Goal: Task Accomplishment & Management: Manage account settings

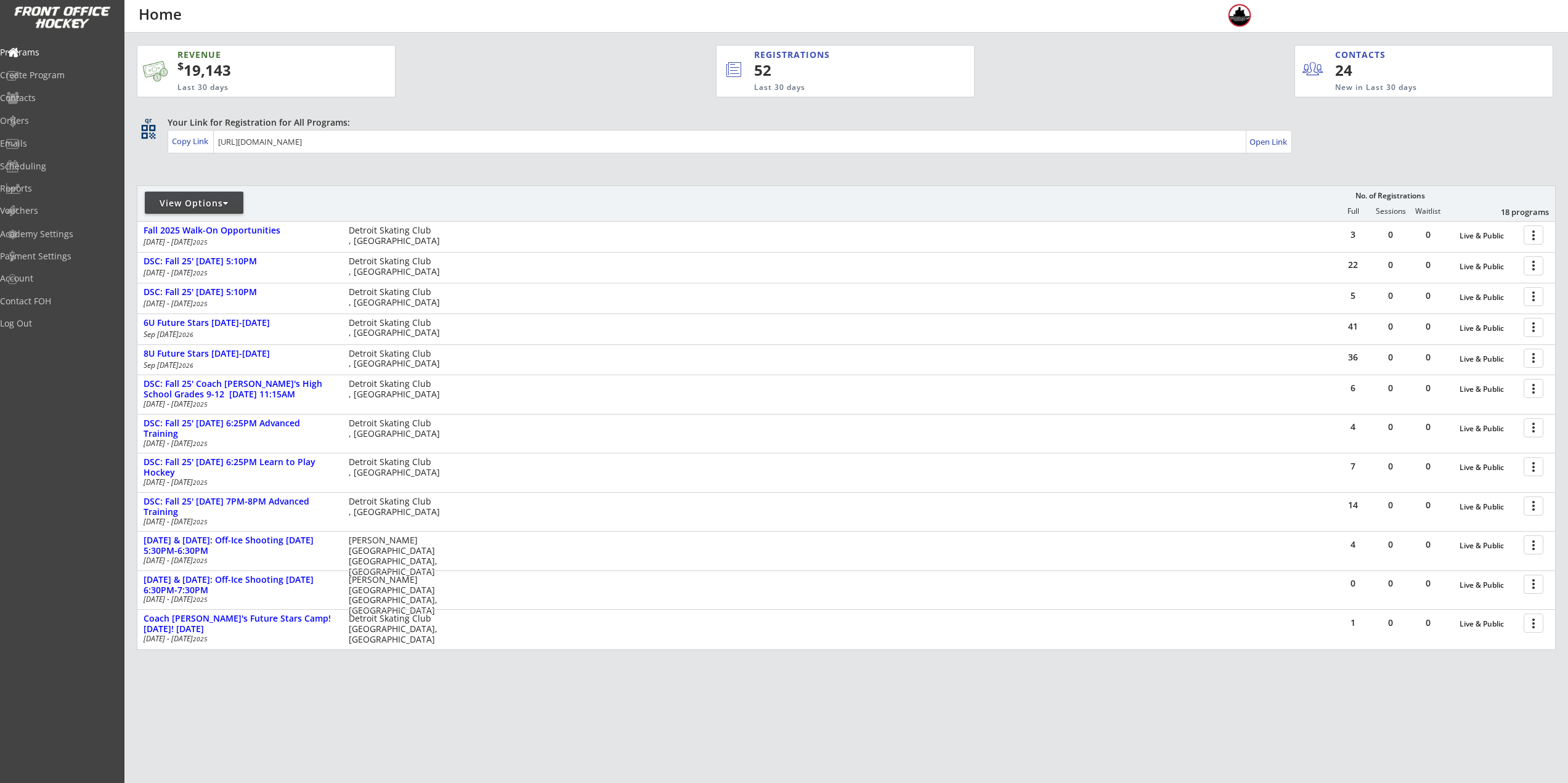
click at [198, 208] on div "View Options" at bounding box center [194, 203] width 98 height 12
select select ""Upcoming Programs""
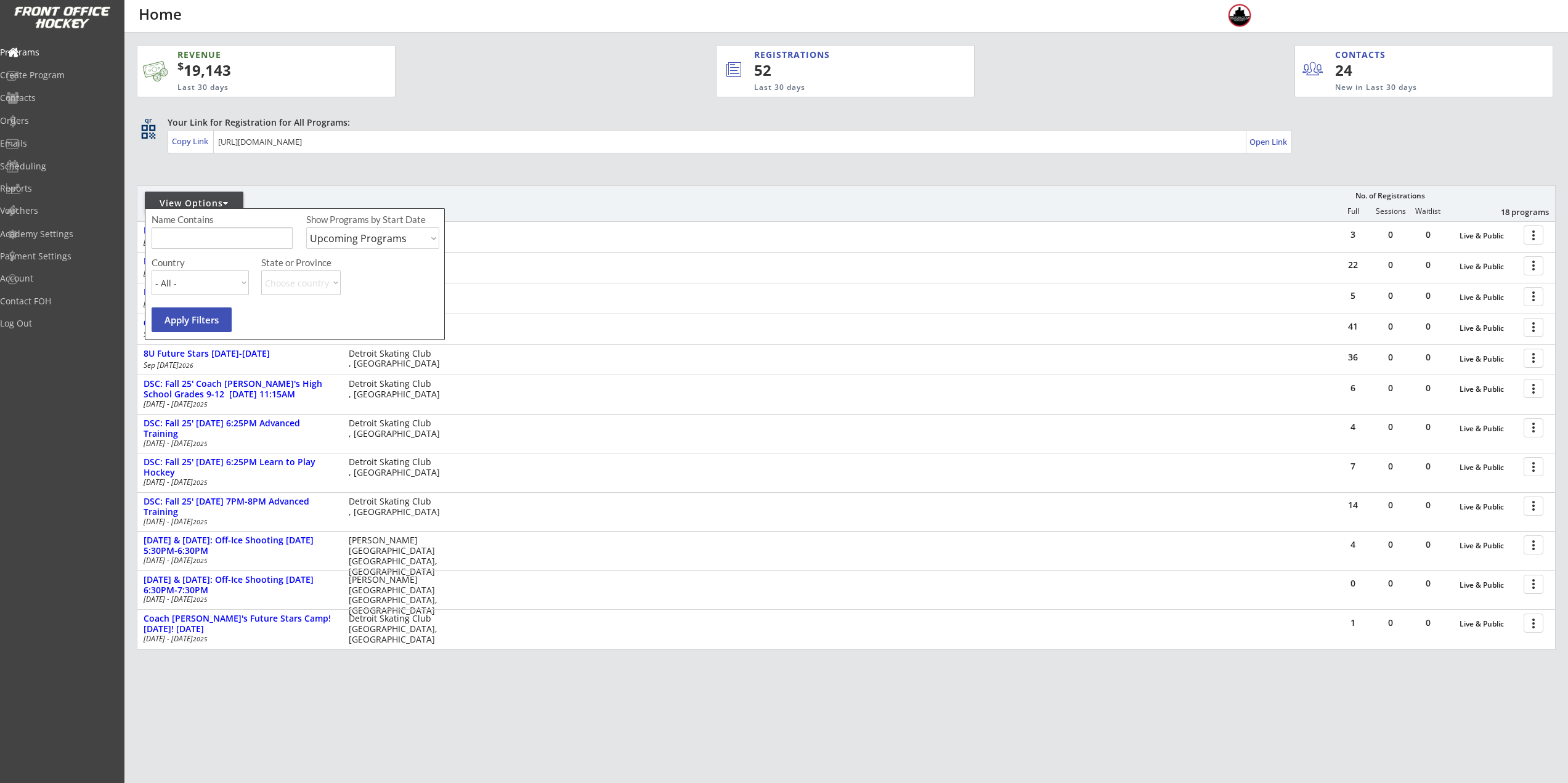
click at [219, 244] on input "input" at bounding box center [222, 238] width 141 height 21
type input "player"
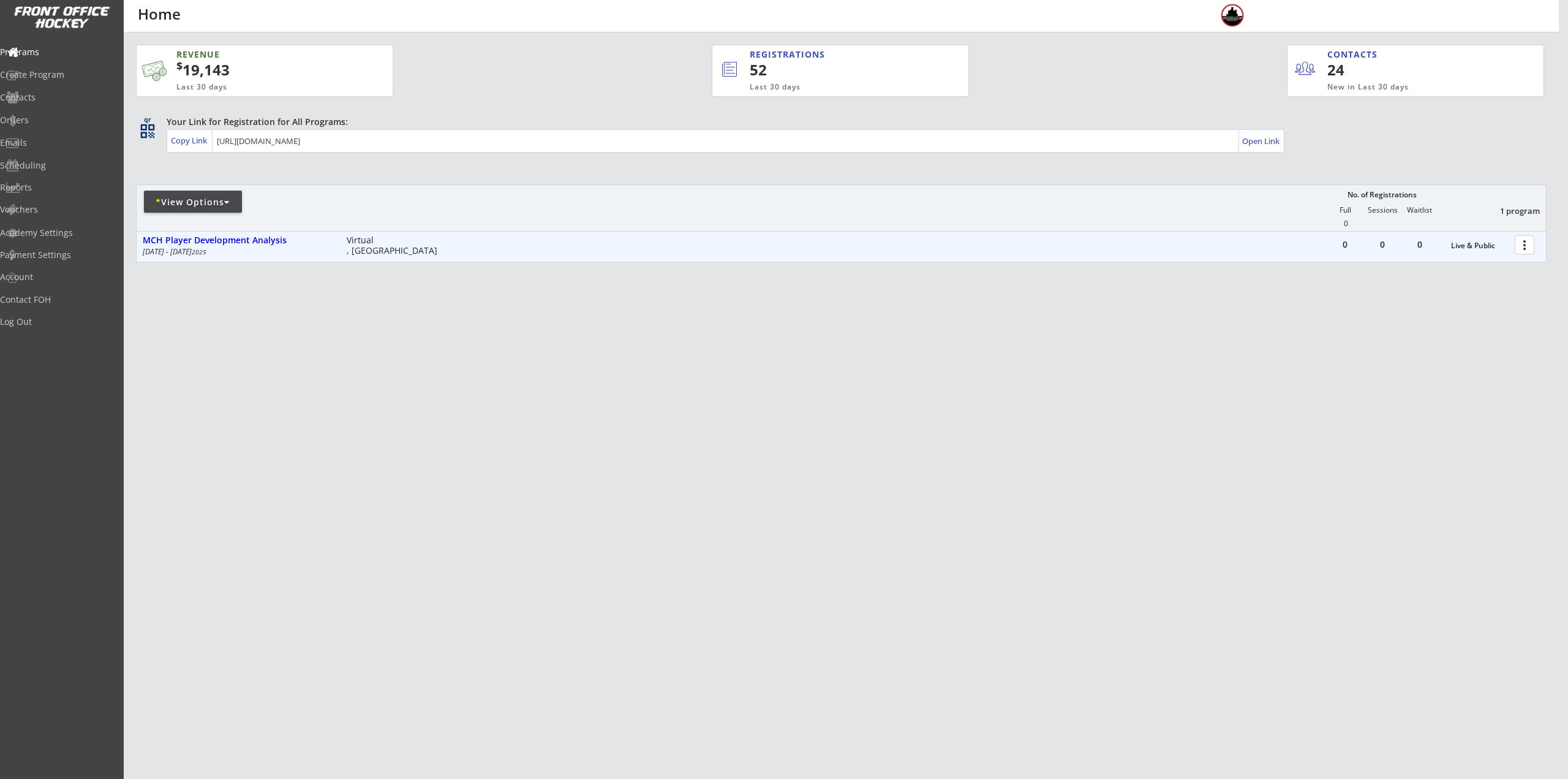
click at [1520, 248] on div at bounding box center [1526, 244] width 21 height 21
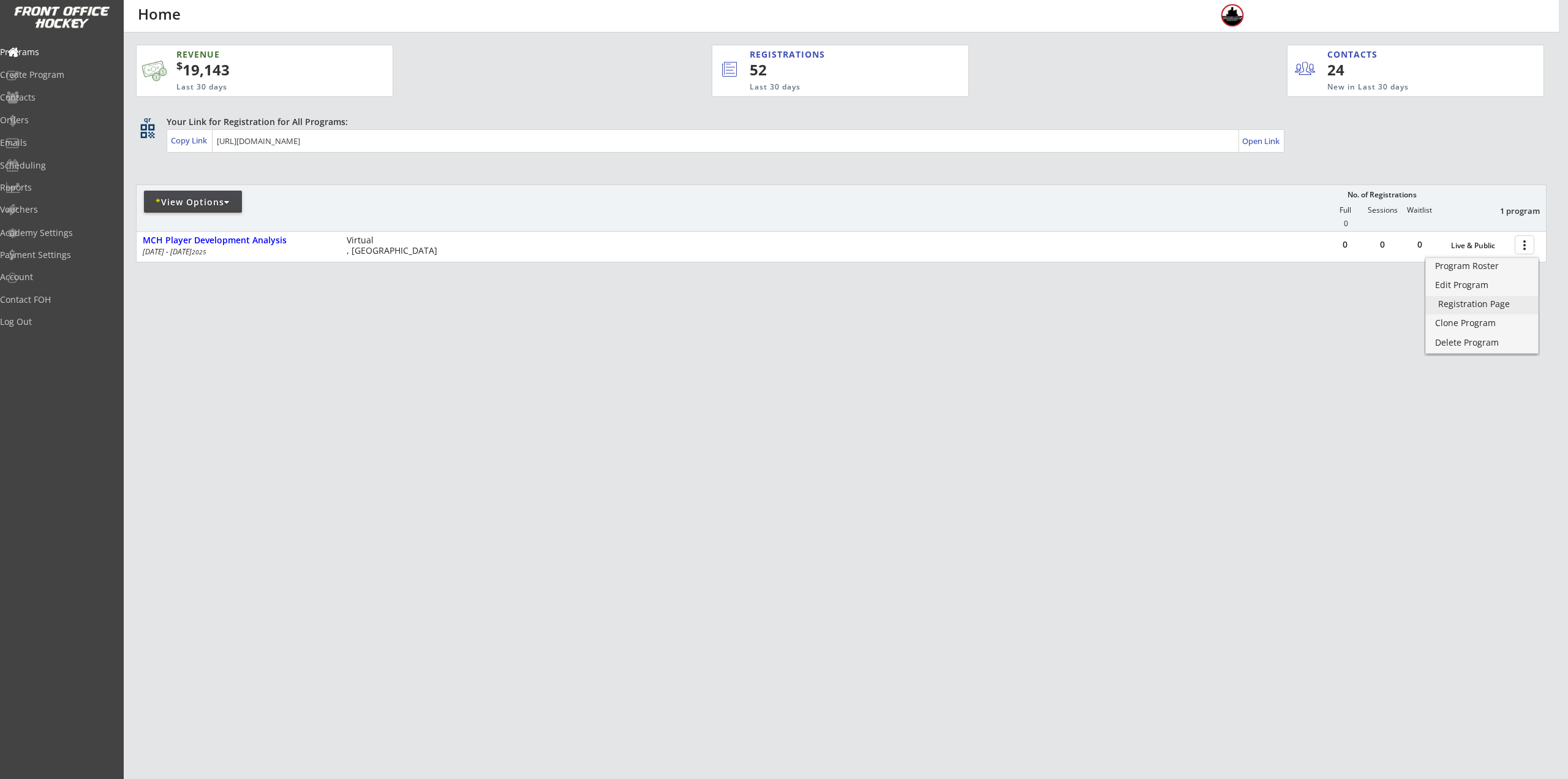
click at [1514, 303] on div "Registration Page" at bounding box center [1482, 303] width 88 height 8
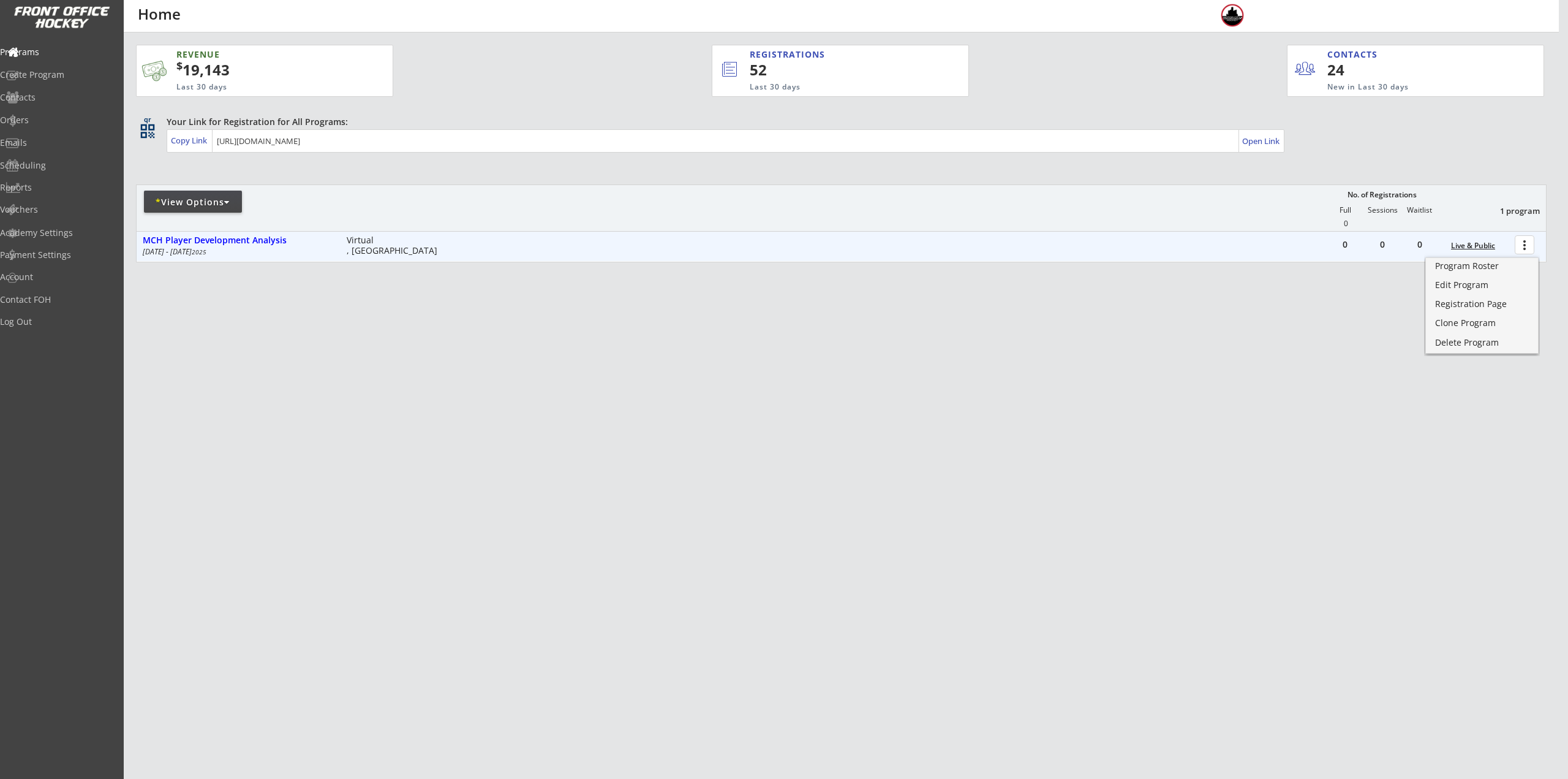
click at [1486, 242] on div "Live & Public" at bounding box center [1479, 245] width 57 height 8
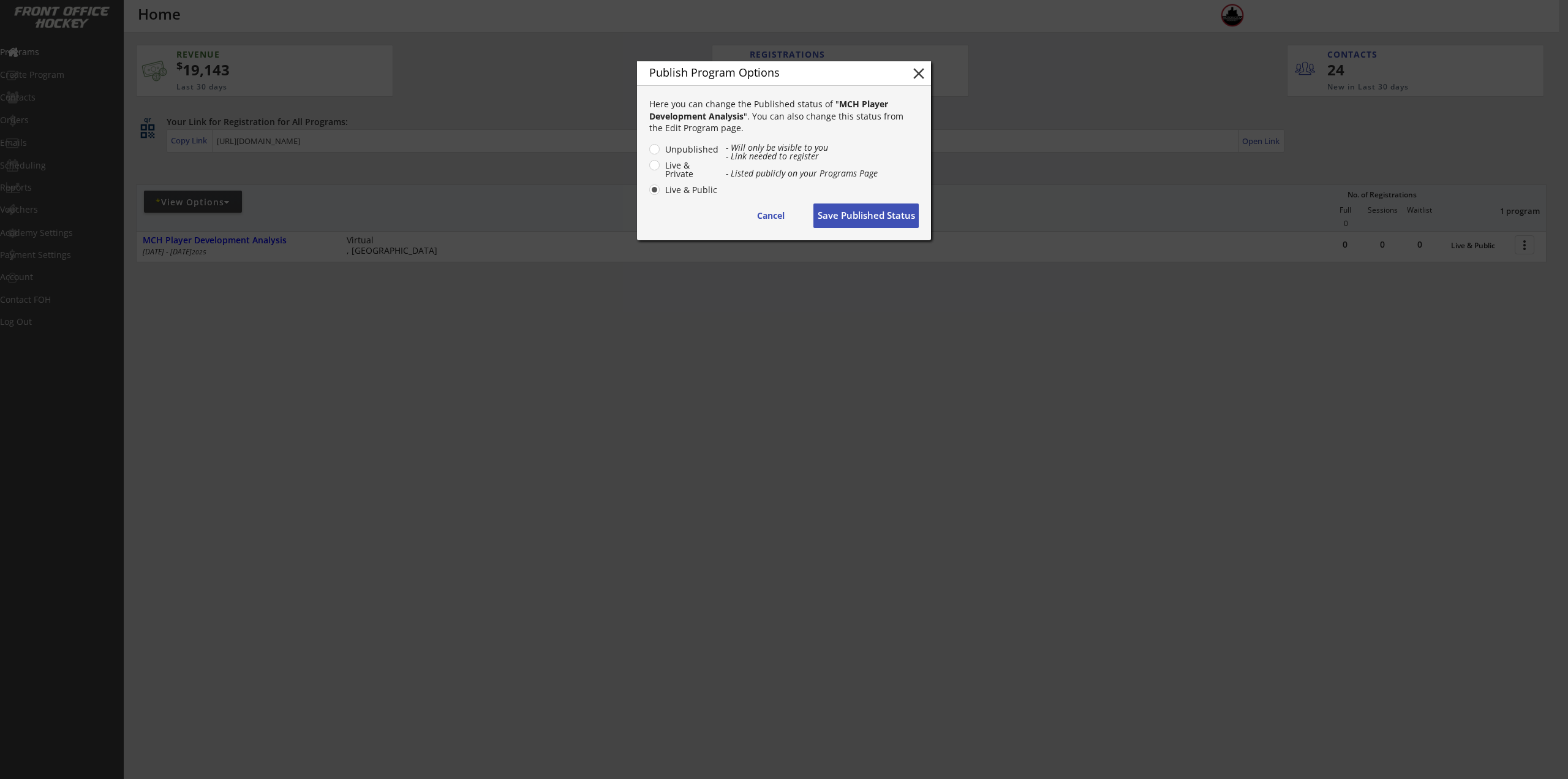
click at [700, 150] on label "Unpublished" at bounding box center [690, 149] width 57 height 8
click at [648, 150] on input "Unpublished" at bounding box center [643, 149] width 8 height 8
radio input "true"
click at [883, 216] on button "Save Published Status" at bounding box center [865, 216] width 105 height 25
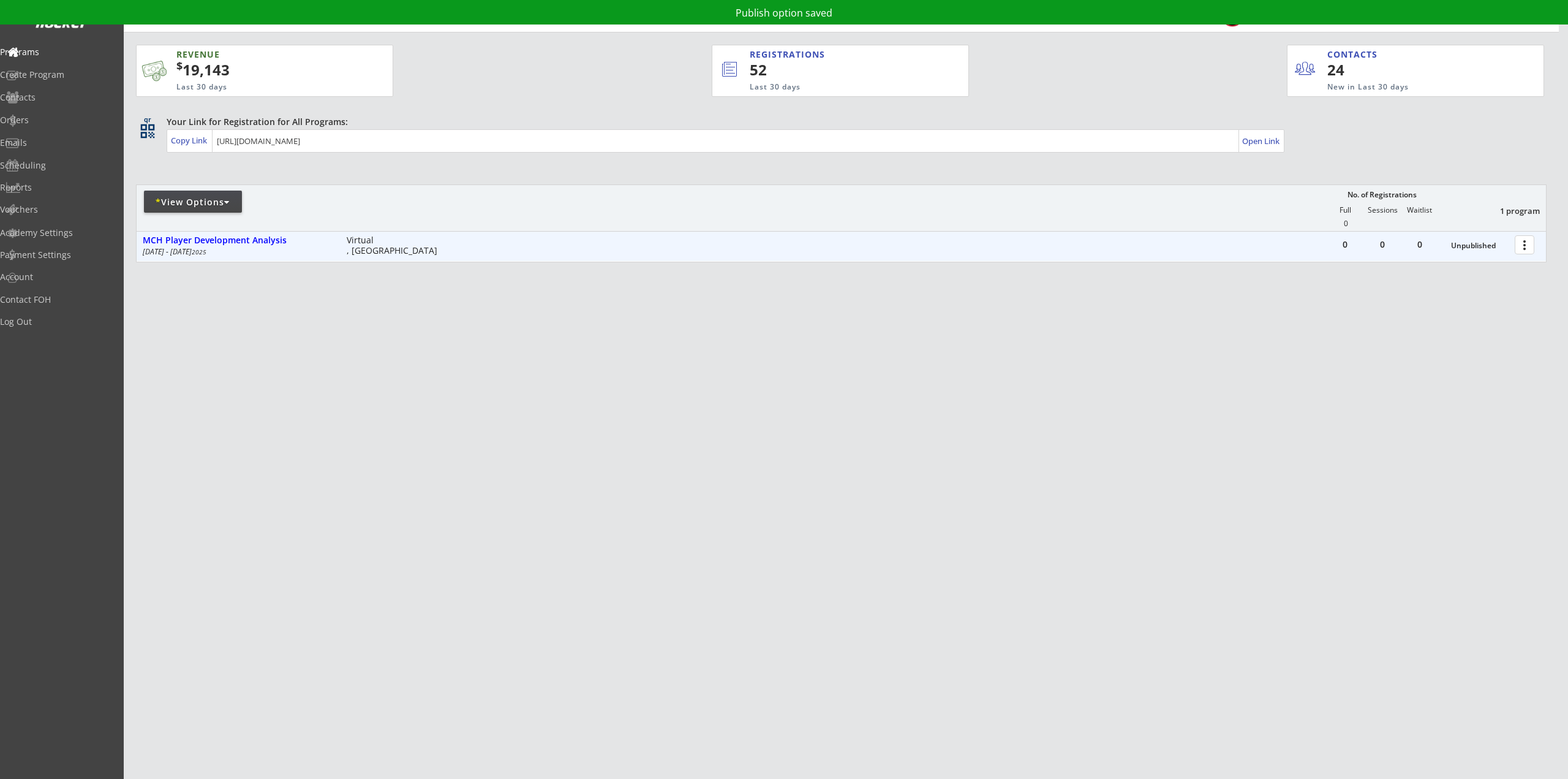
click at [1521, 246] on div at bounding box center [1526, 244] width 21 height 21
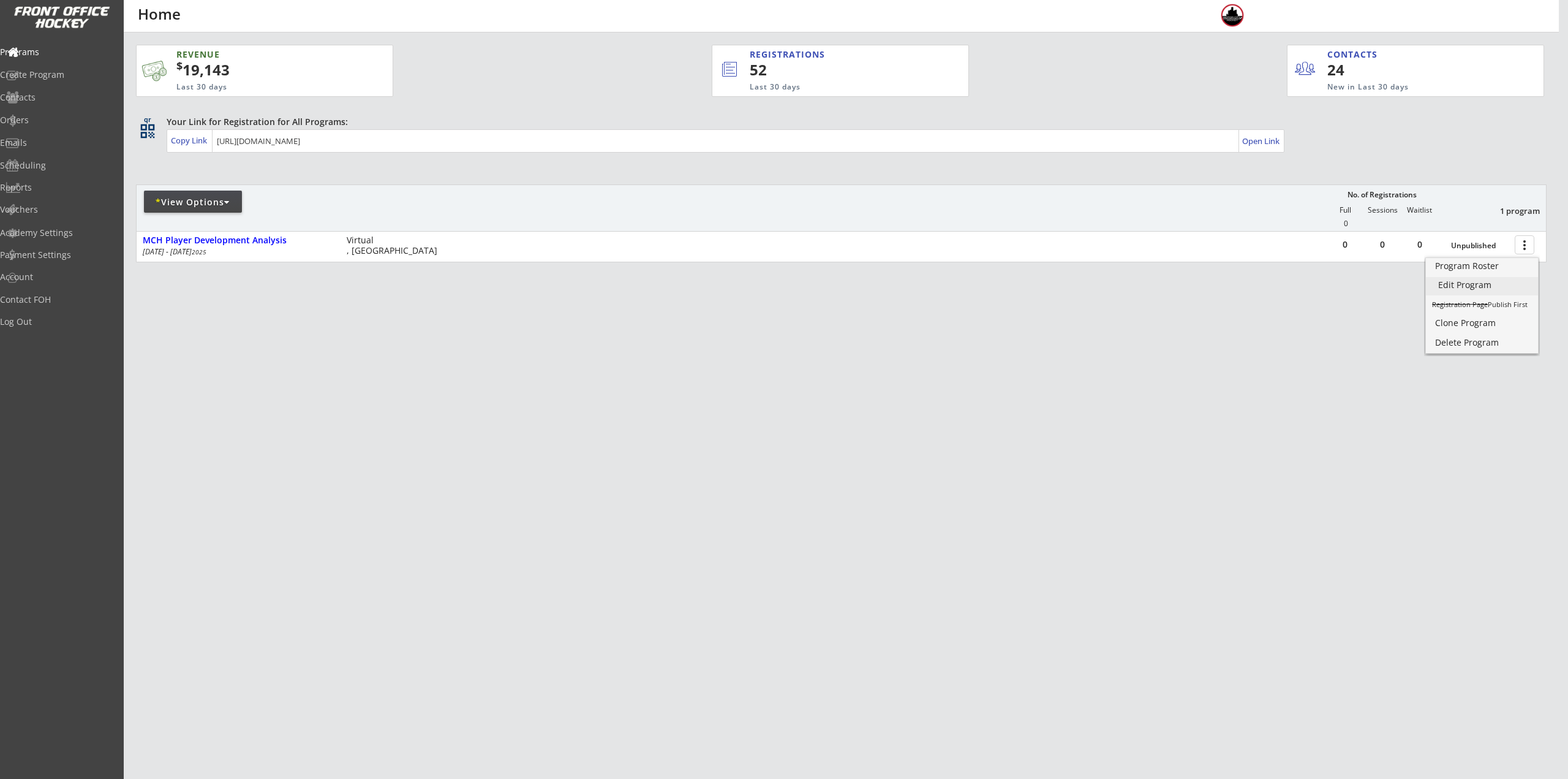
click at [1480, 279] on link "Edit Program" at bounding box center [1482, 286] width 112 height 18
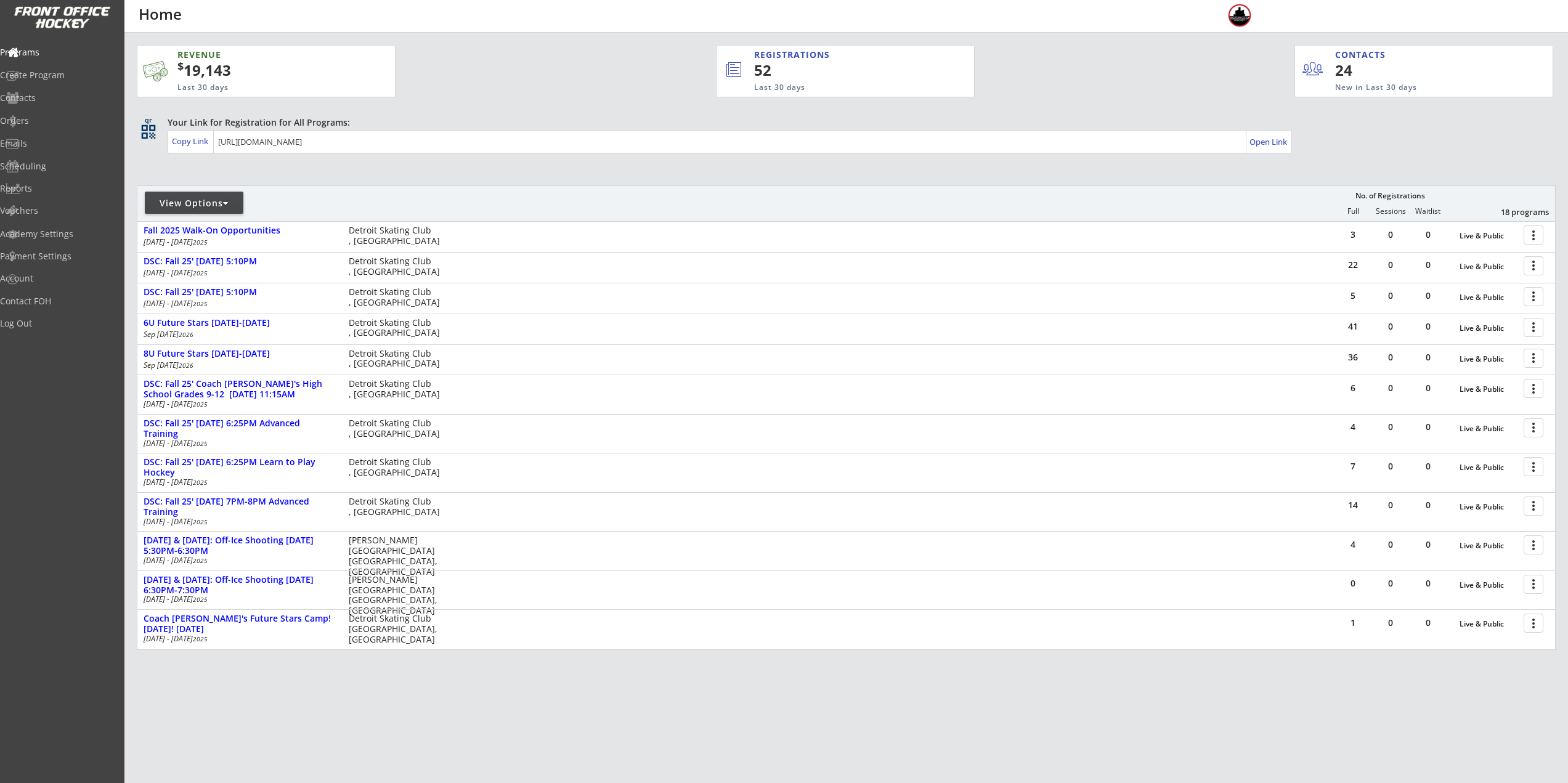
click at [180, 195] on div "View Options" at bounding box center [194, 203] width 98 height 22
select select ""Upcoming Programs""
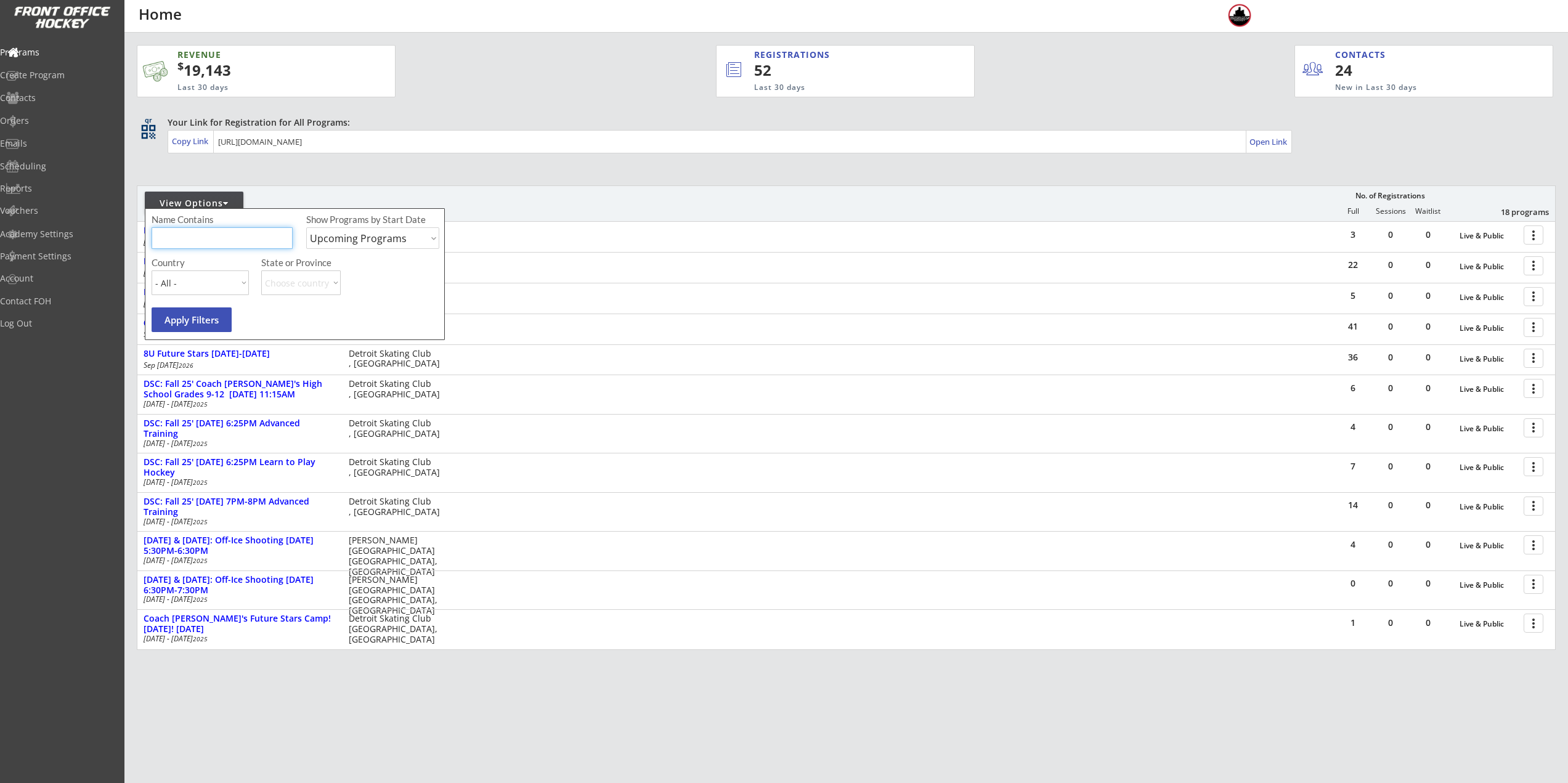
click at [218, 243] on input "input" at bounding box center [222, 238] width 141 height 21
type input "player"
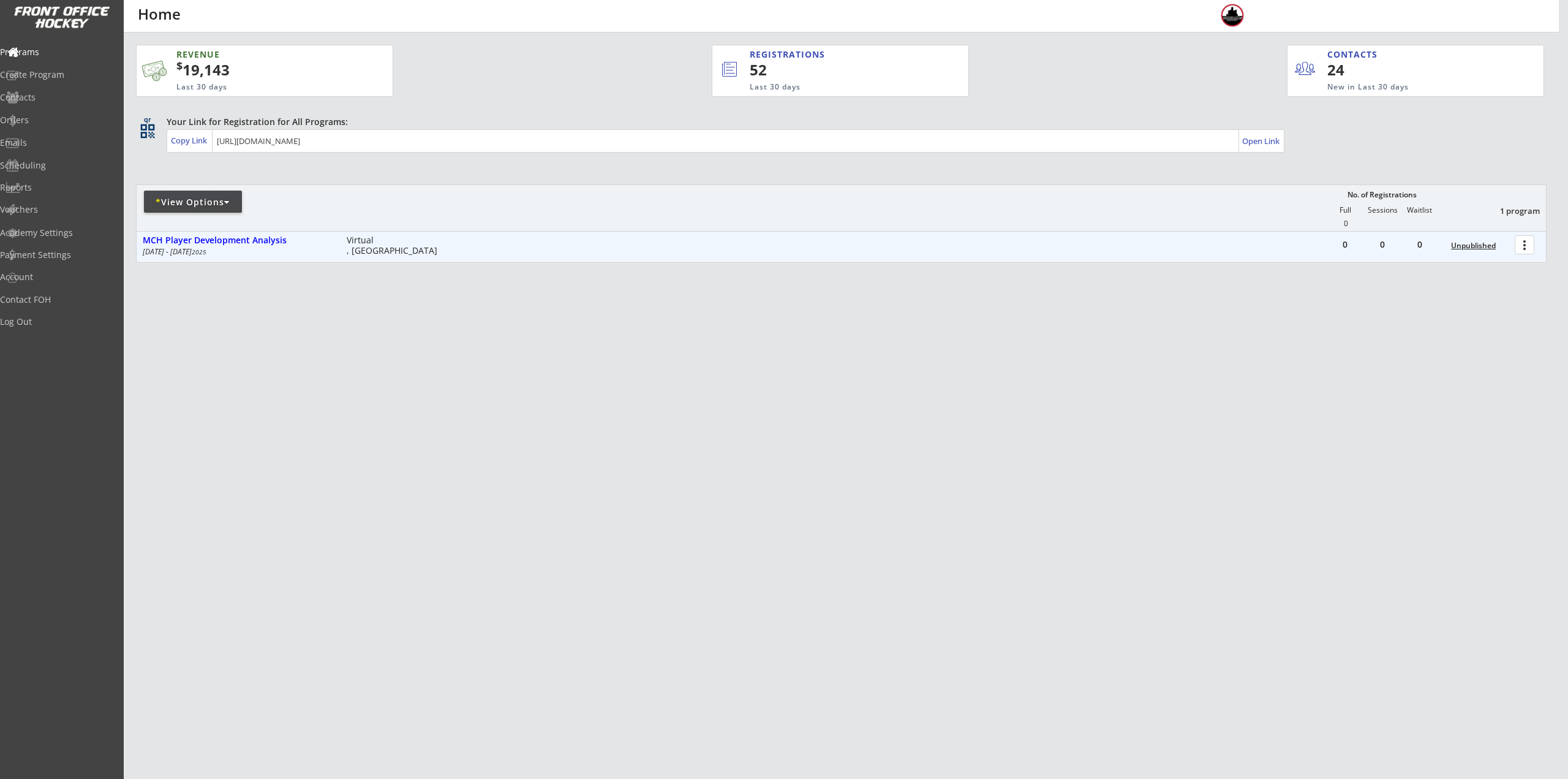
click at [1495, 243] on div "Unpublished" at bounding box center [1479, 245] width 57 height 8
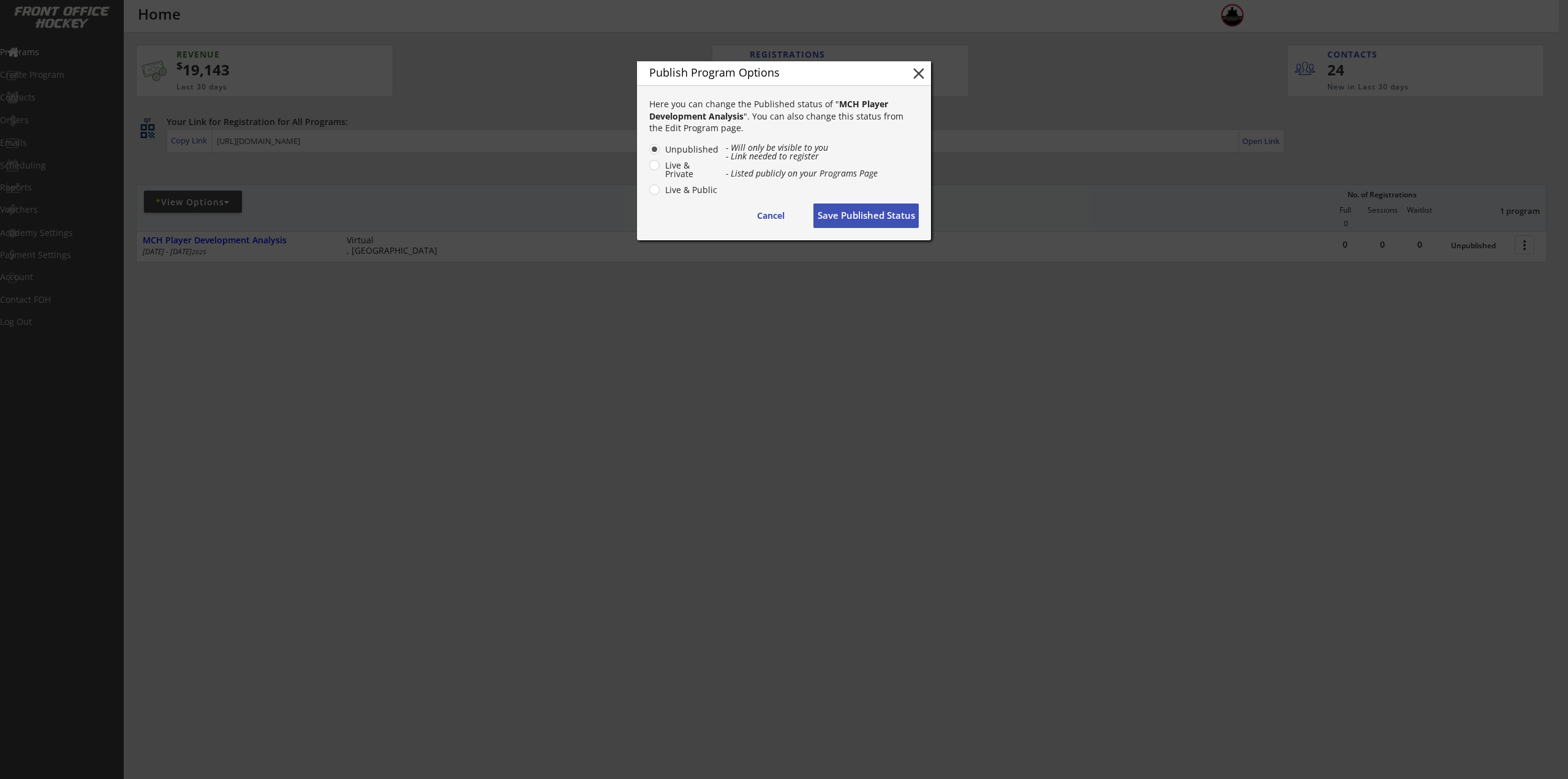
click at [697, 191] on label "Live & Public" at bounding box center [690, 189] width 57 height 8
click at [648, 153] on input "Live & Public" at bounding box center [643, 149] width 8 height 8
radio input "true"
click at [871, 218] on button "Save Published Status" at bounding box center [865, 216] width 105 height 25
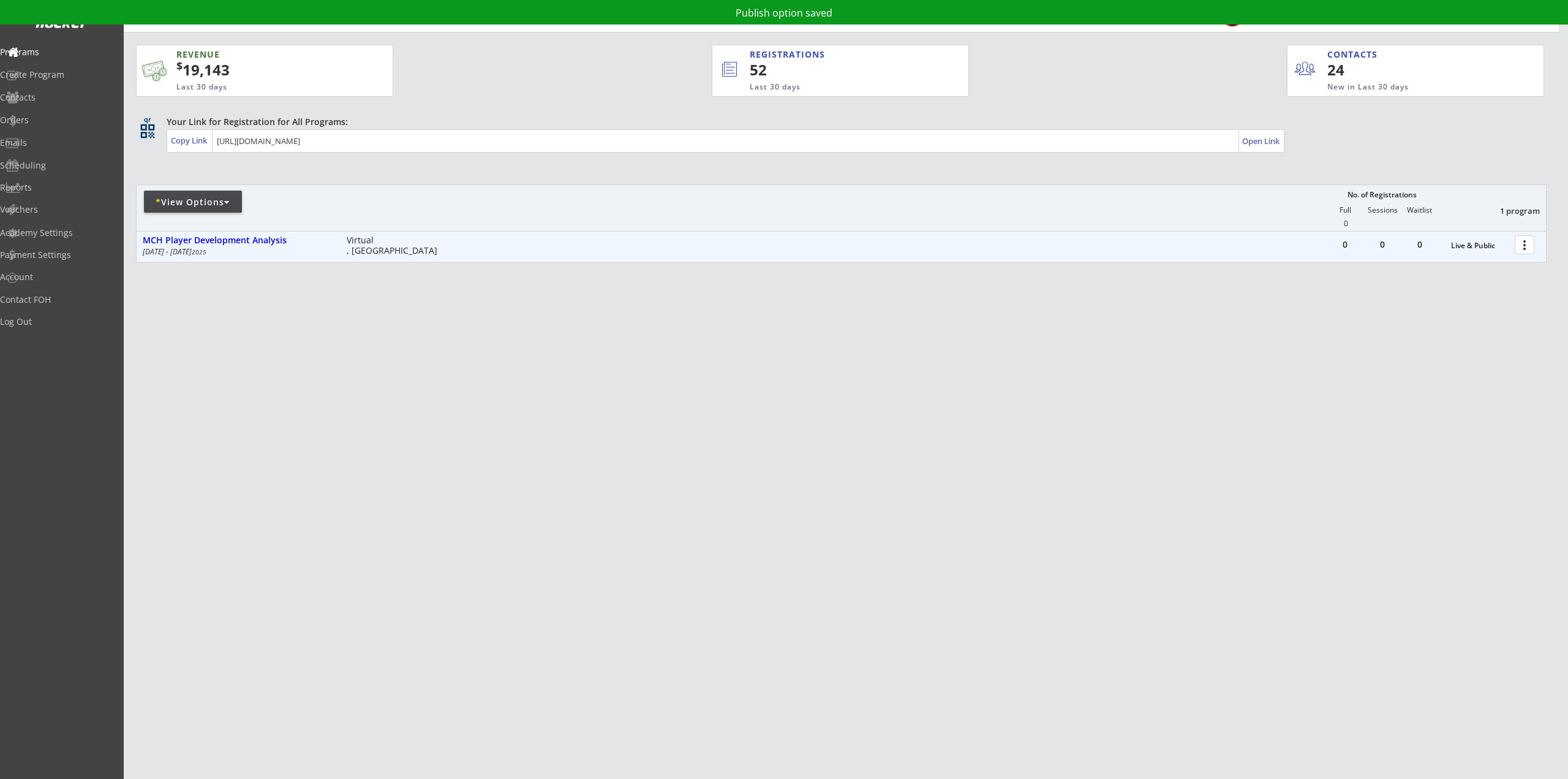
click at [1521, 247] on div at bounding box center [1526, 244] width 21 height 21
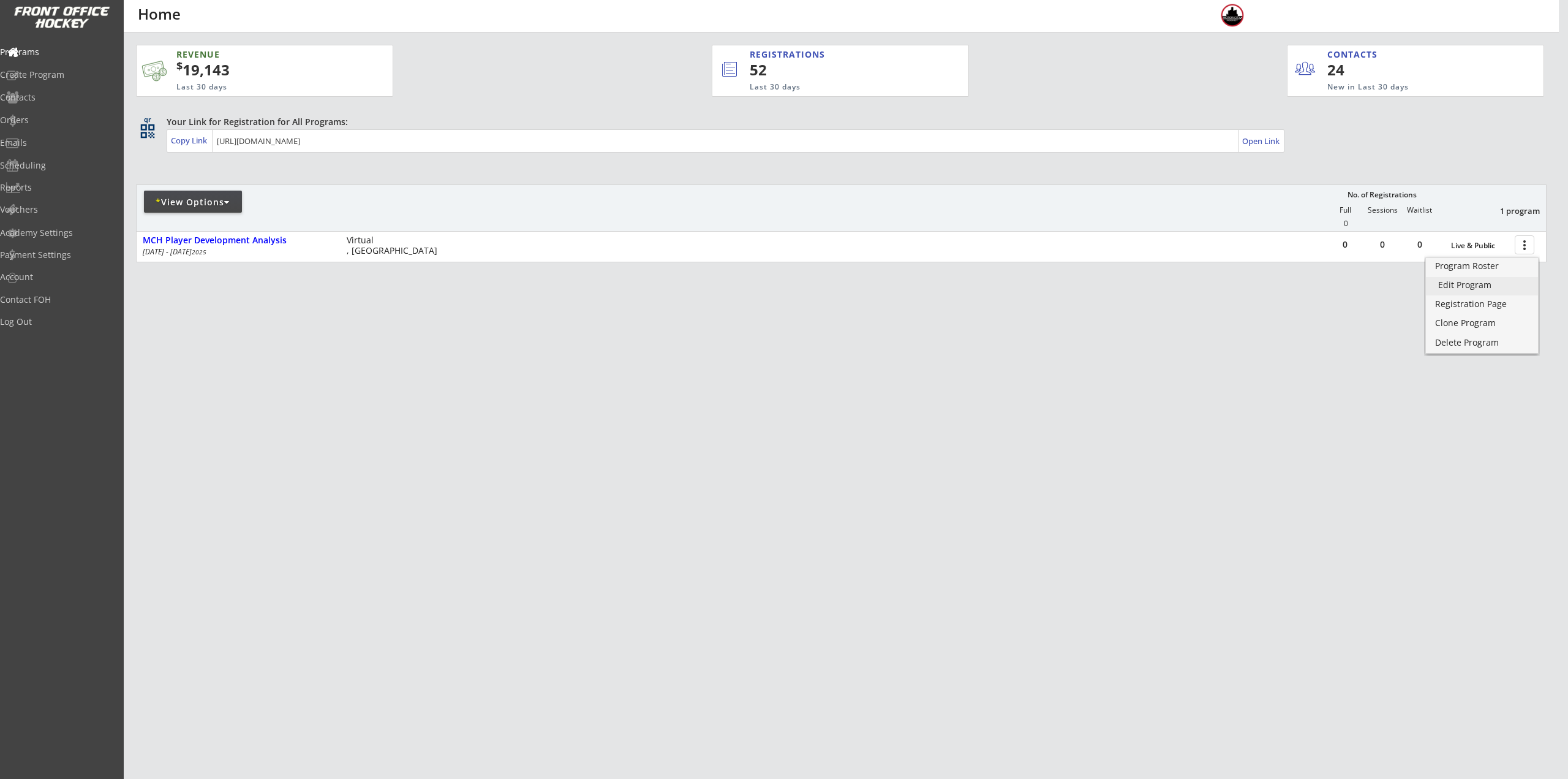
click at [1484, 282] on div "Edit Program" at bounding box center [1482, 284] width 88 height 8
